Goal: Task Accomplishment & Management: Use online tool/utility

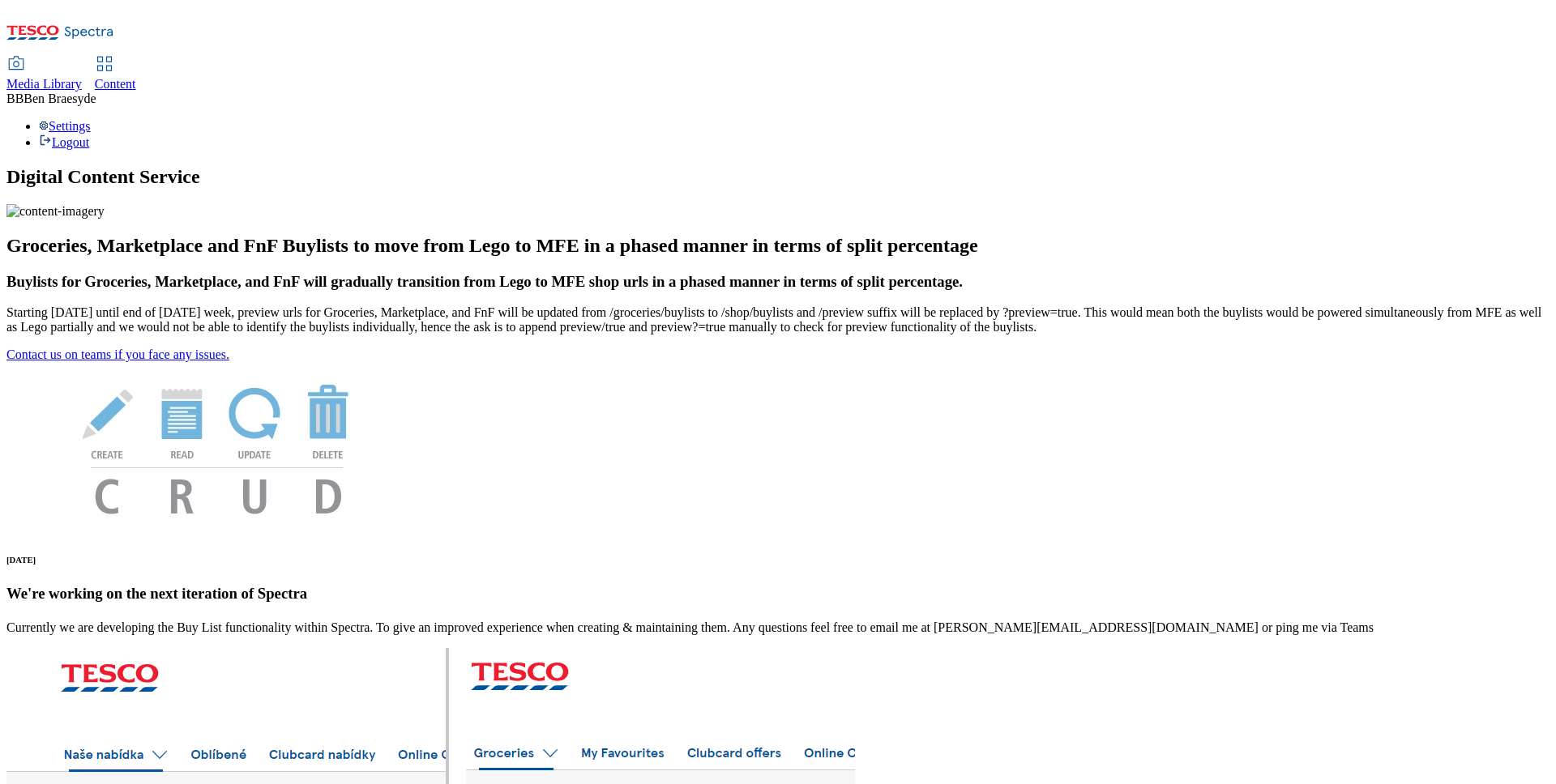
scroll to position [1, 0]
click at [82, 77] on span "Media Library" at bounding box center [44, 83] width 75 height 13
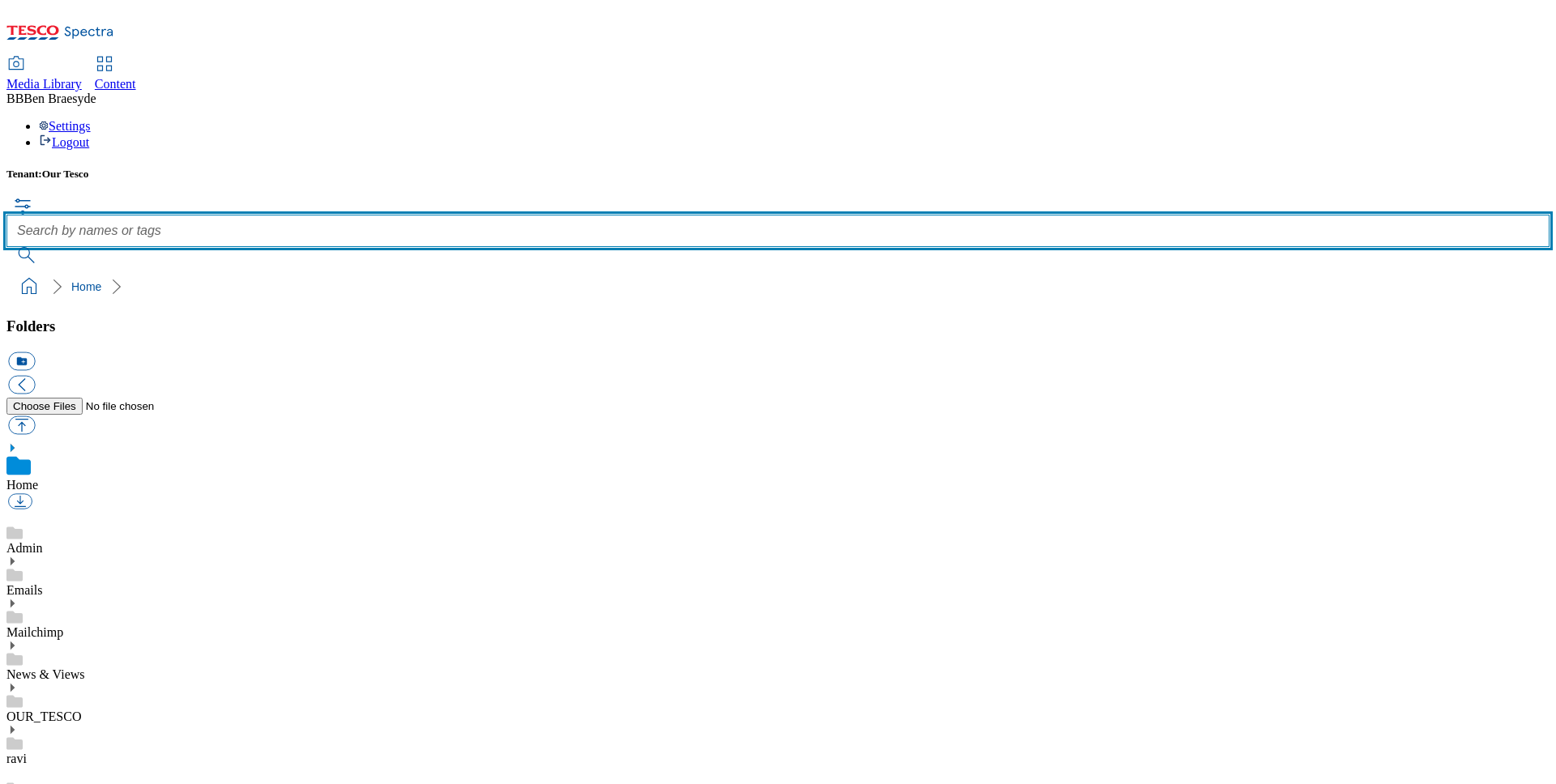
click at [601, 215] on input "text" at bounding box center [778, 230] width 1543 height 33
click at [565, 215] on input "text" at bounding box center [778, 230] width 1543 height 33
type input "How to enter"
click at [7, 247] on button "submit" at bounding box center [28, 255] width 42 height 16
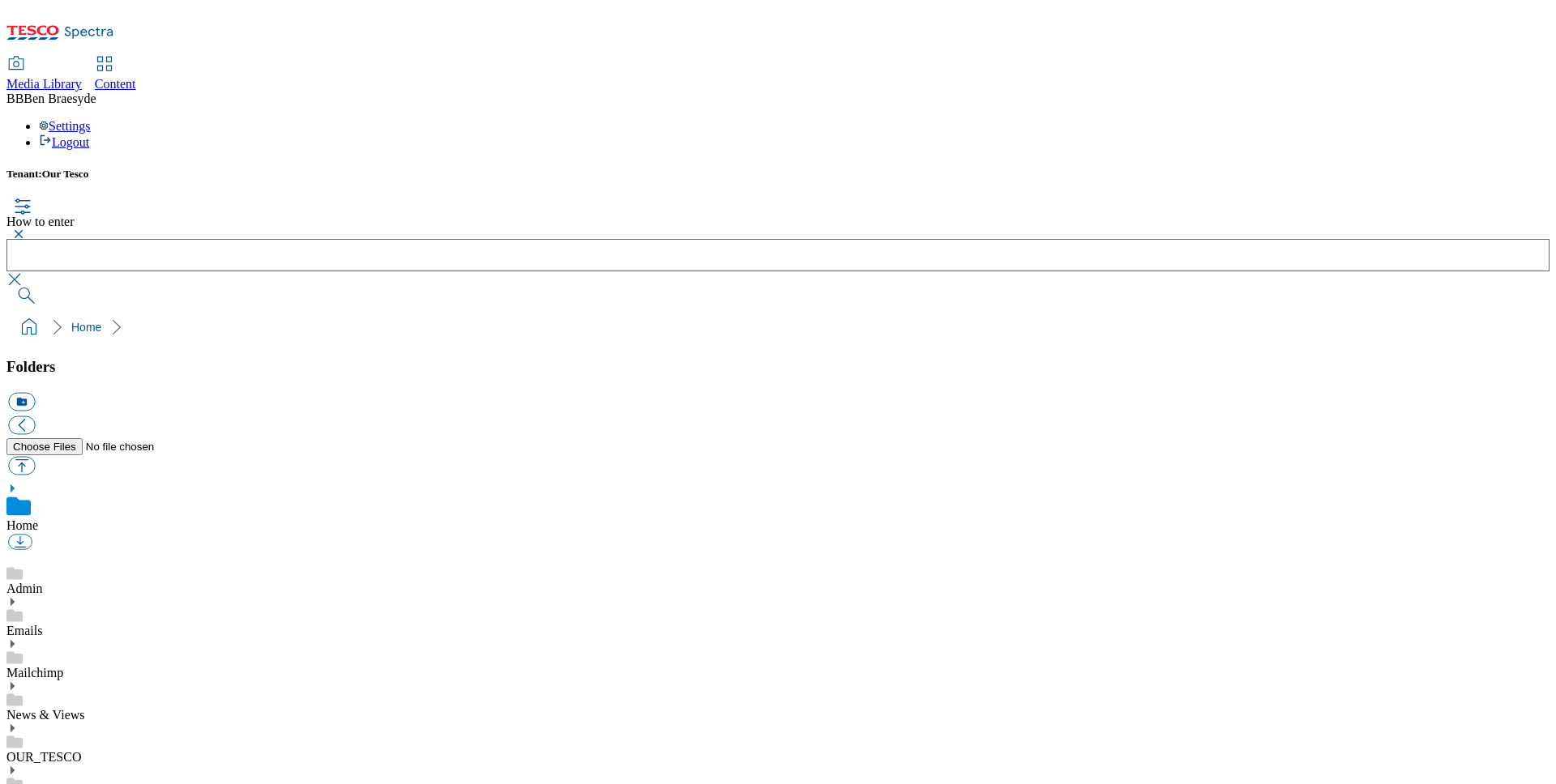
drag, startPoint x: 1496, startPoint y: 280, endPoint x: 1119, endPoint y: 275, distance: 377.0
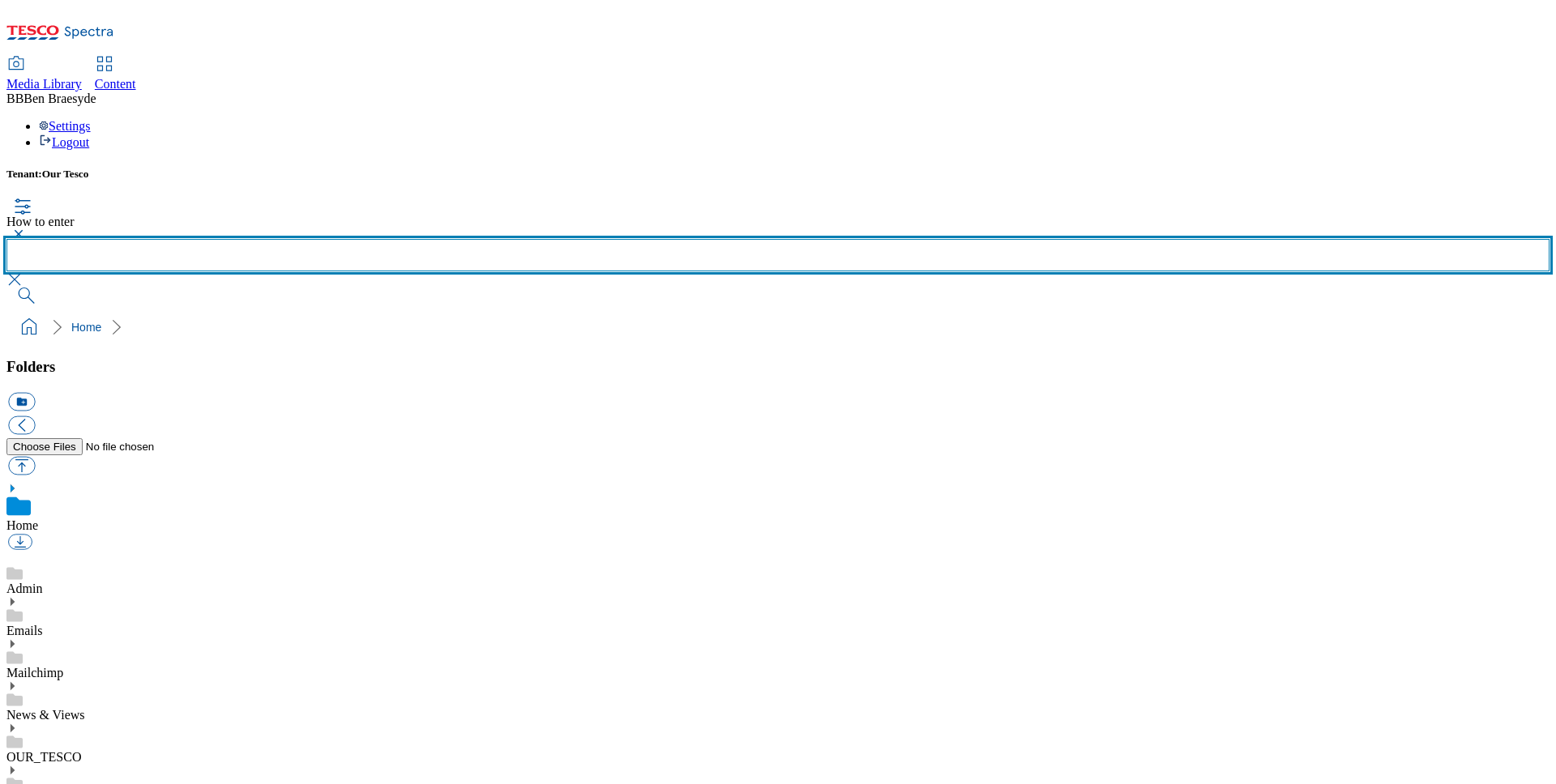
click at [936, 239] on input "text" at bounding box center [778, 255] width 1543 height 33
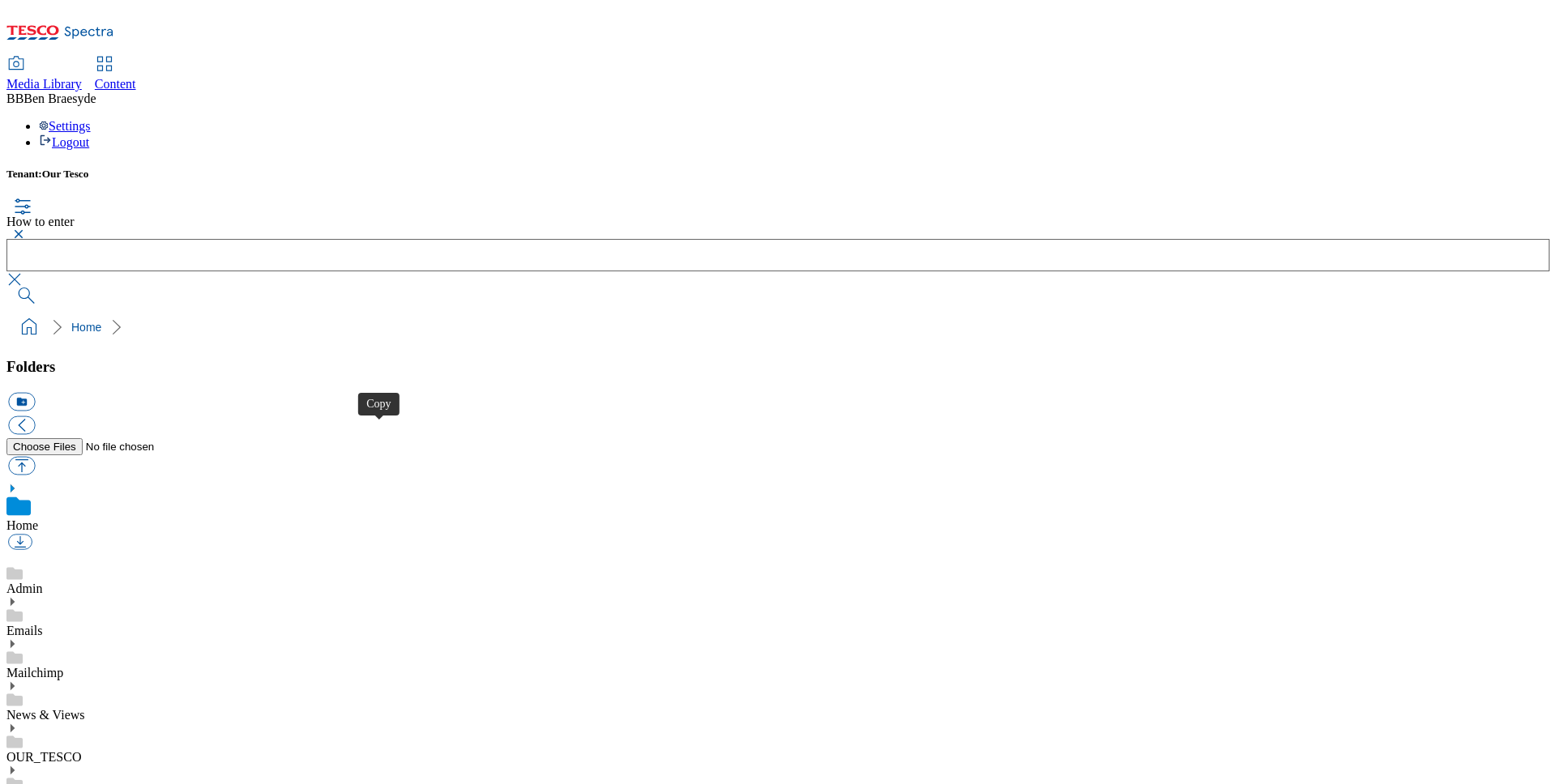
drag, startPoint x: 1460, startPoint y: 124, endPoint x: 1282, endPoint y: 177, distance: 185.7
click at [1457, 168] on div "Tenant: Our Tesco How to enter" at bounding box center [778, 235] width 1543 height 136
click at [35, 456] on button "button" at bounding box center [22, 465] width 27 height 18
type input "C:\fakepath\How to enter.pdf"
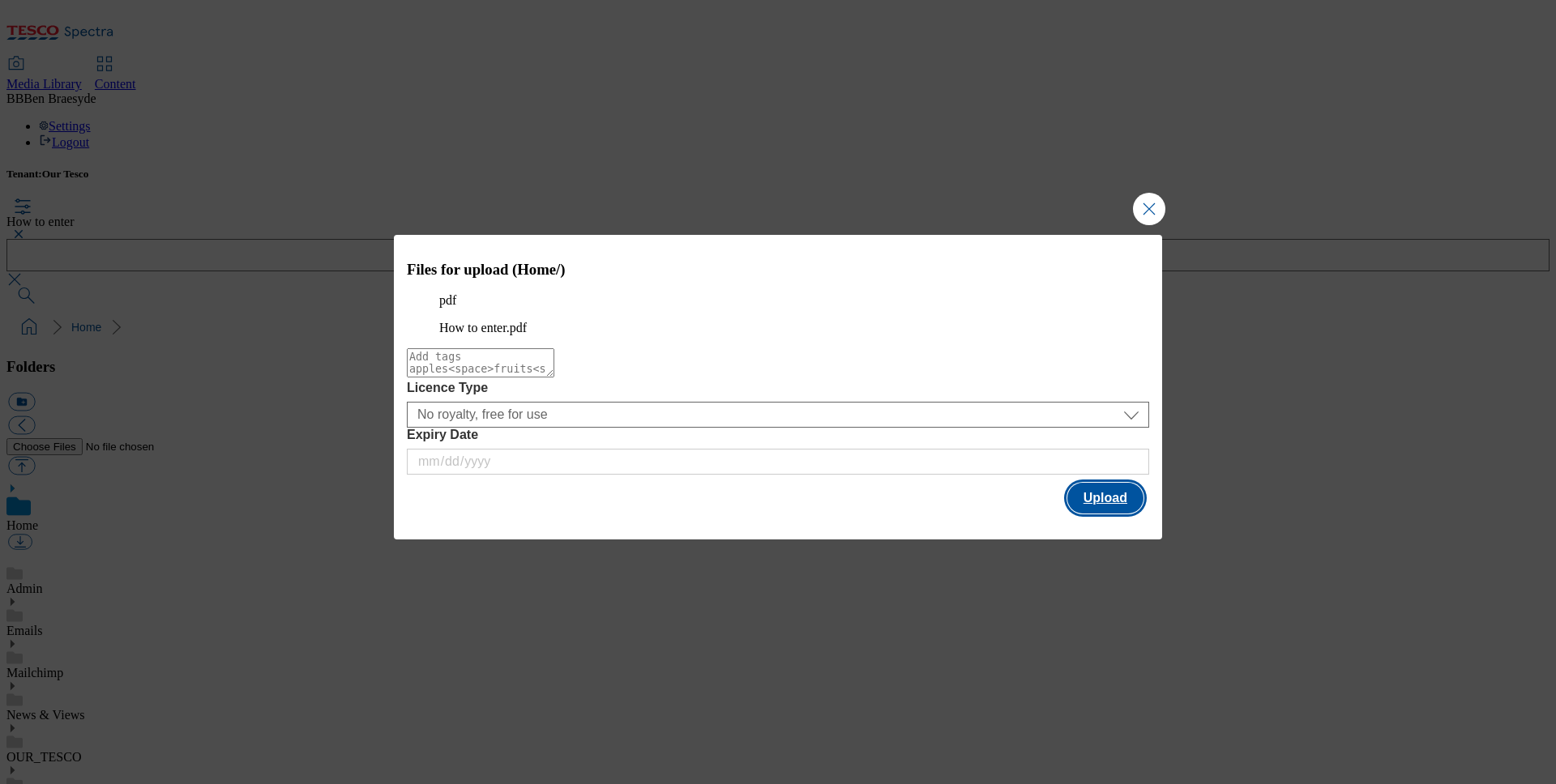
click at [1099, 513] on button "Upload" at bounding box center [1105, 498] width 76 height 31
